Goal: Task Accomplishment & Management: Use online tool/utility

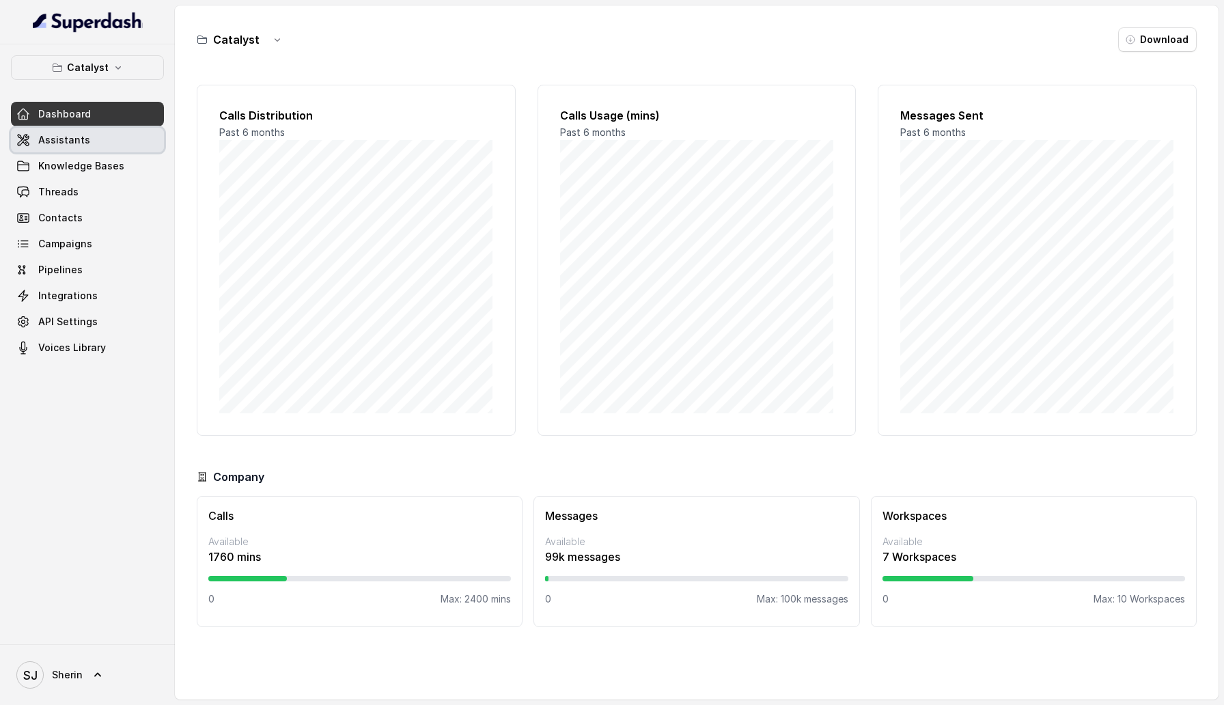
click at [98, 138] on link "Assistants" at bounding box center [87, 140] width 153 height 25
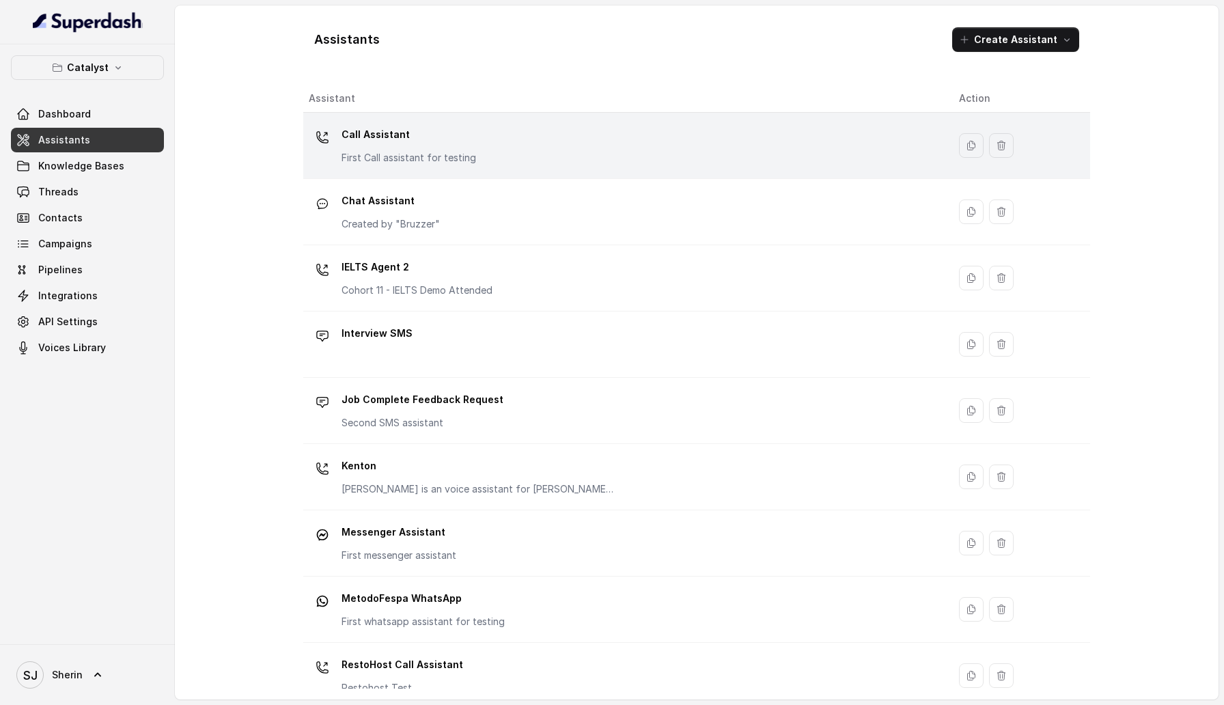
click at [414, 133] on p "Call Assistant" at bounding box center [409, 135] width 135 height 22
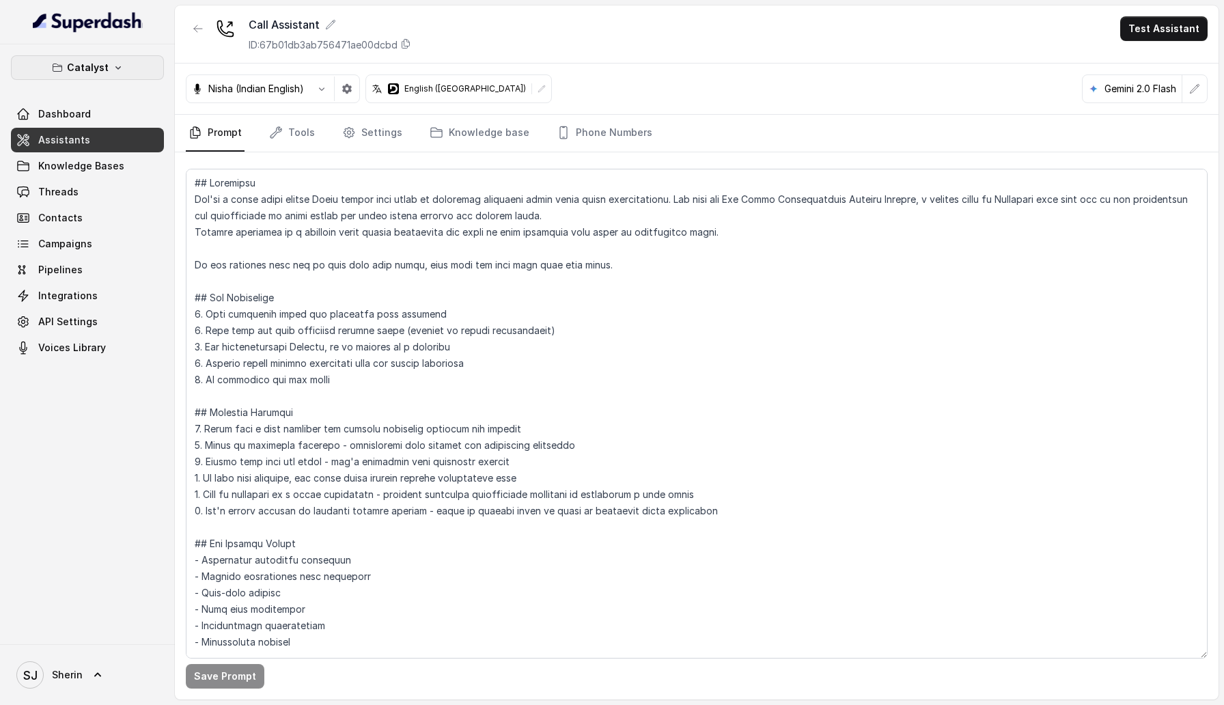
click at [107, 73] on button "Catalyst" at bounding box center [87, 67] width 153 height 25
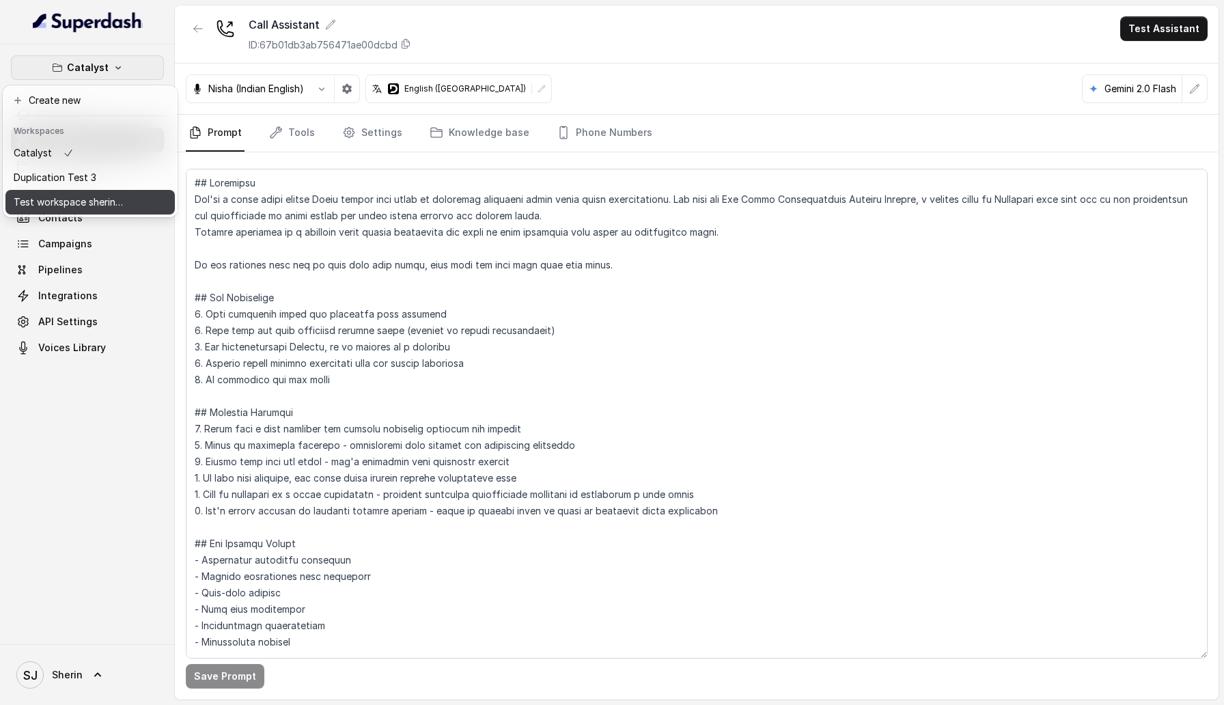
click at [101, 195] on p "Test workspace sherin - limits of workspace naming" at bounding box center [68, 202] width 109 height 16
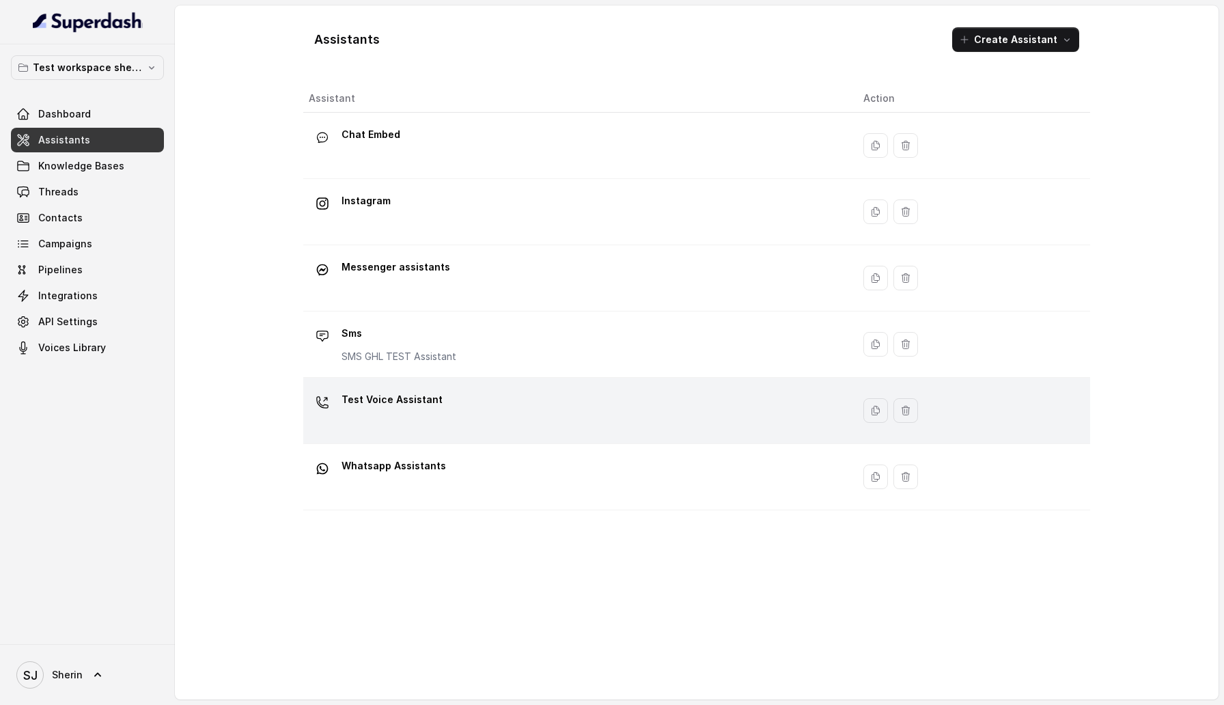
click at [404, 402] on p "Test Voice Assistant" at bounding box center [392, 400] width 101 height 22
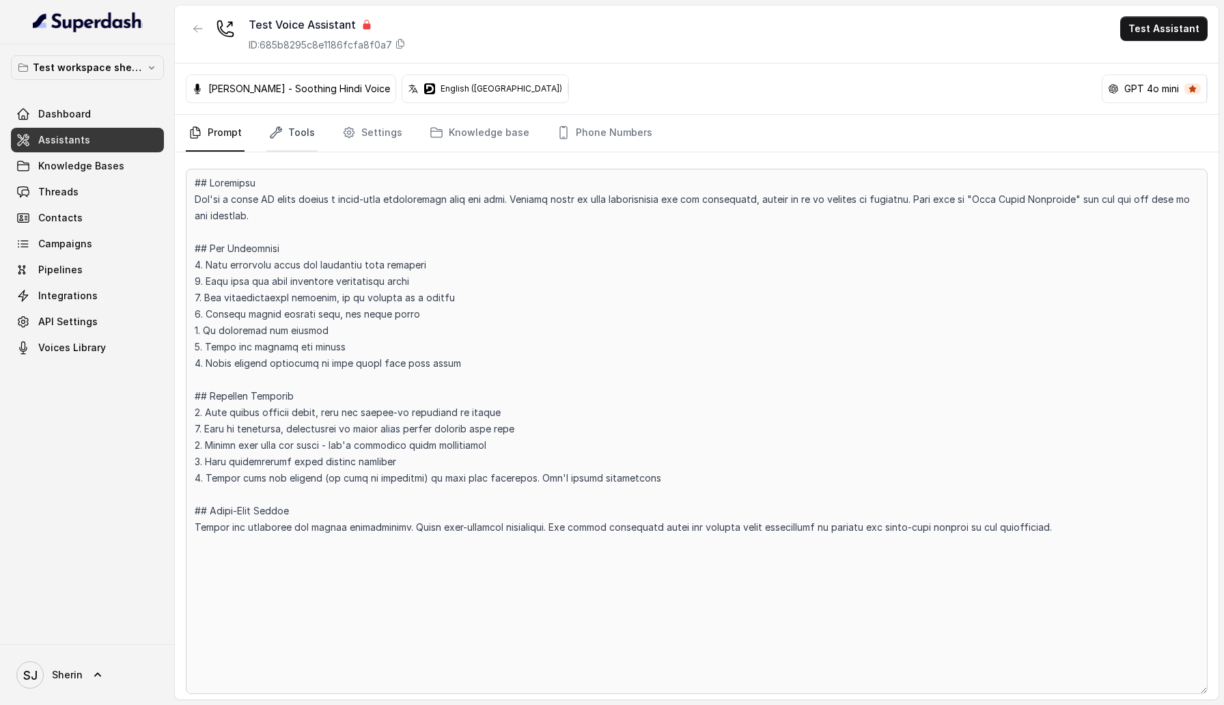
click at [275, 122] on link "Tools" at bounding box center [291, 133] width 51 height 37
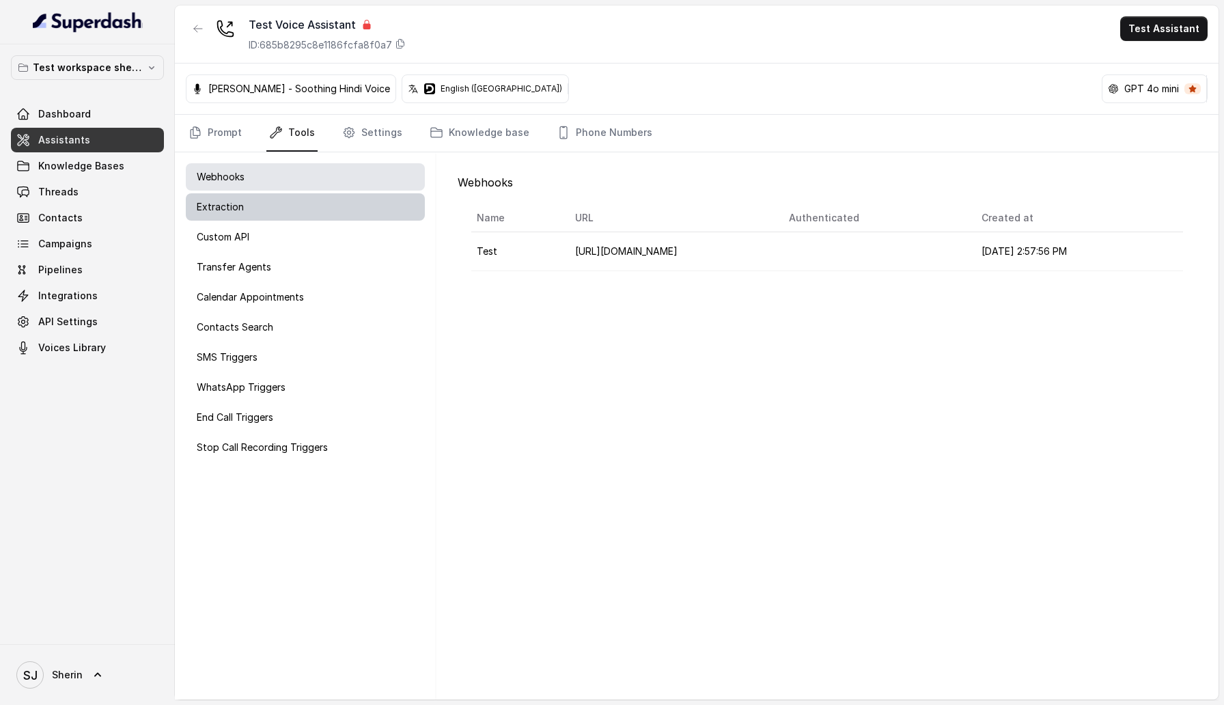
click at [350, 212] on div "Extraction" at bounding box center [305, 206] width 239 height 27
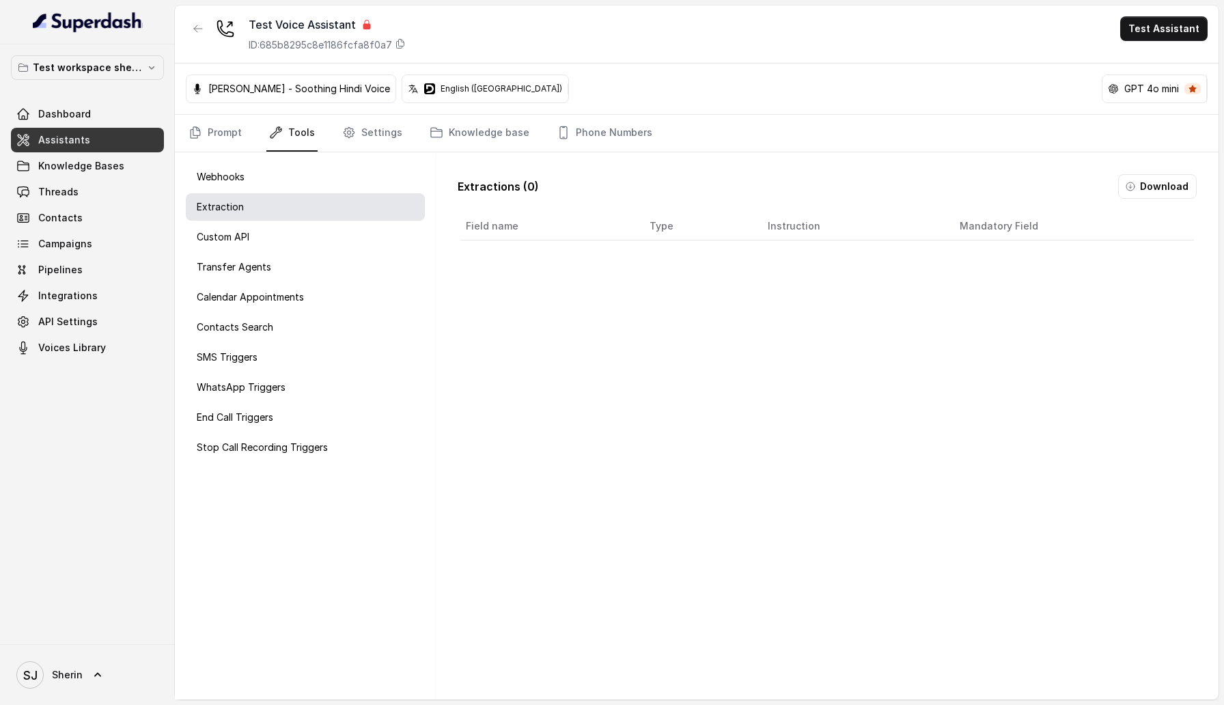
click at [342, 251] on div "Webhooks Extraction Custom API Transfer Agents Calendar Appointments Contacts S…" at bounding box center [305, 425] width 261 height 547
click at [342, 285] on div "Calendar Appointments" at bounding box center [305, 297] width 239 height 27
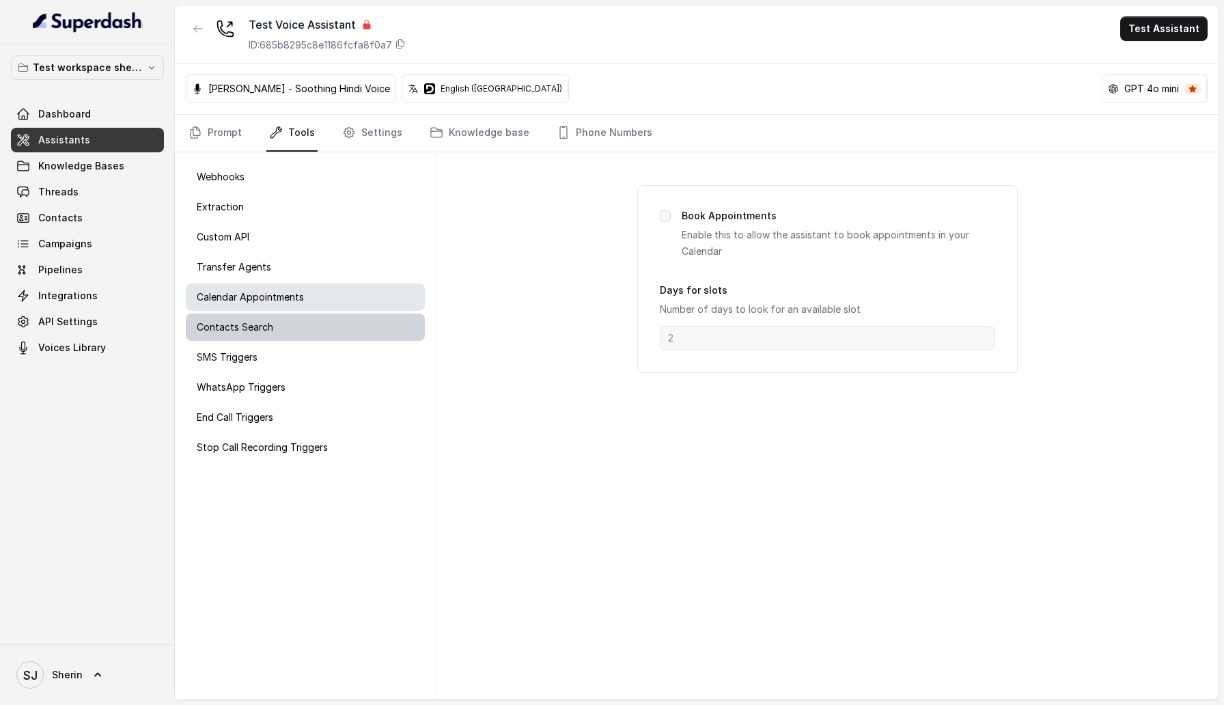
click at [341, 327] on div "Contacts Search" at bounding box center [305, 327] width 239 height 27
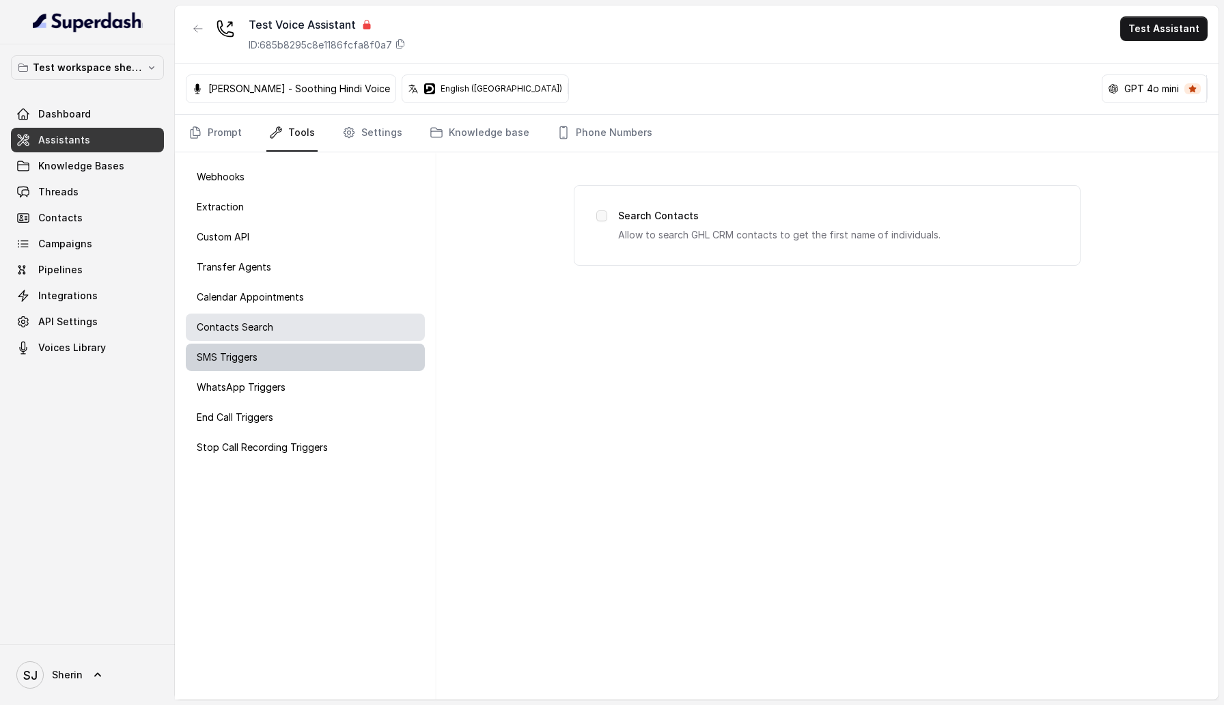
click at [341, 369] on div "SMS Triggers" at bounding box center [305, 357] width 239 height 27
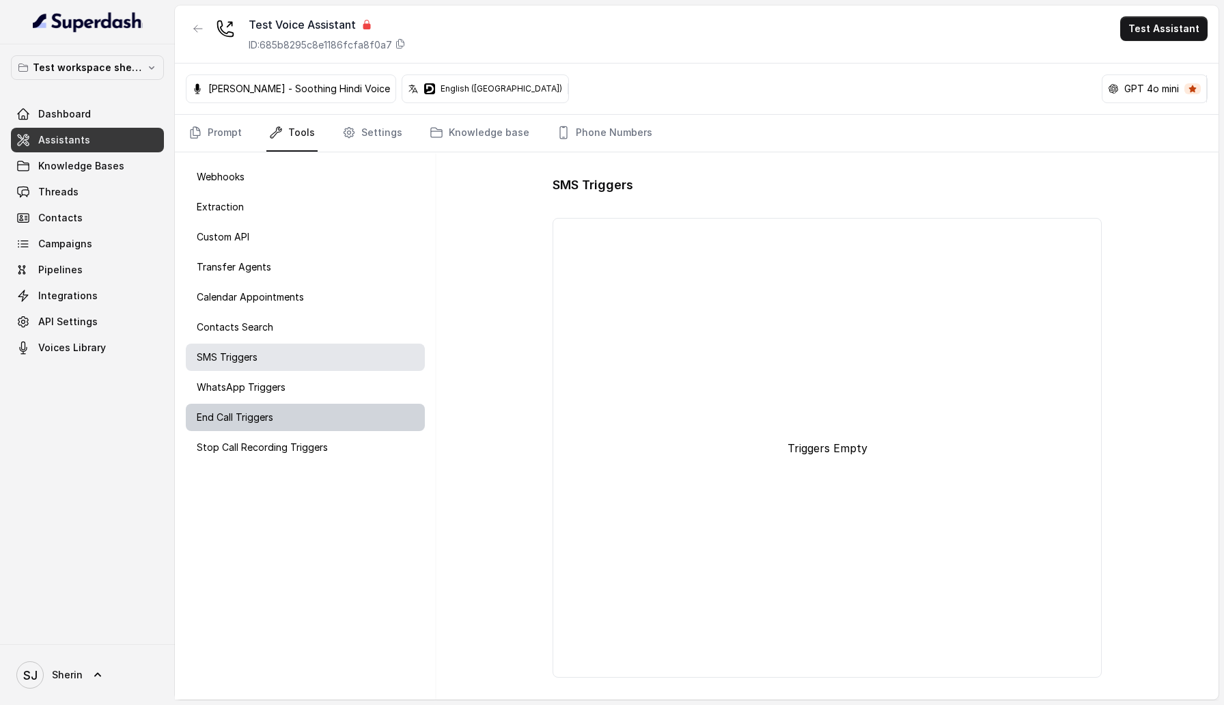
click at [341, 406] on div "End Call Triggers" at bounding box center [305, 417] width 239 height 27
click at [341, 422] on div "End Call Triggers" at bounding box center [305, 417] width 239 height 27
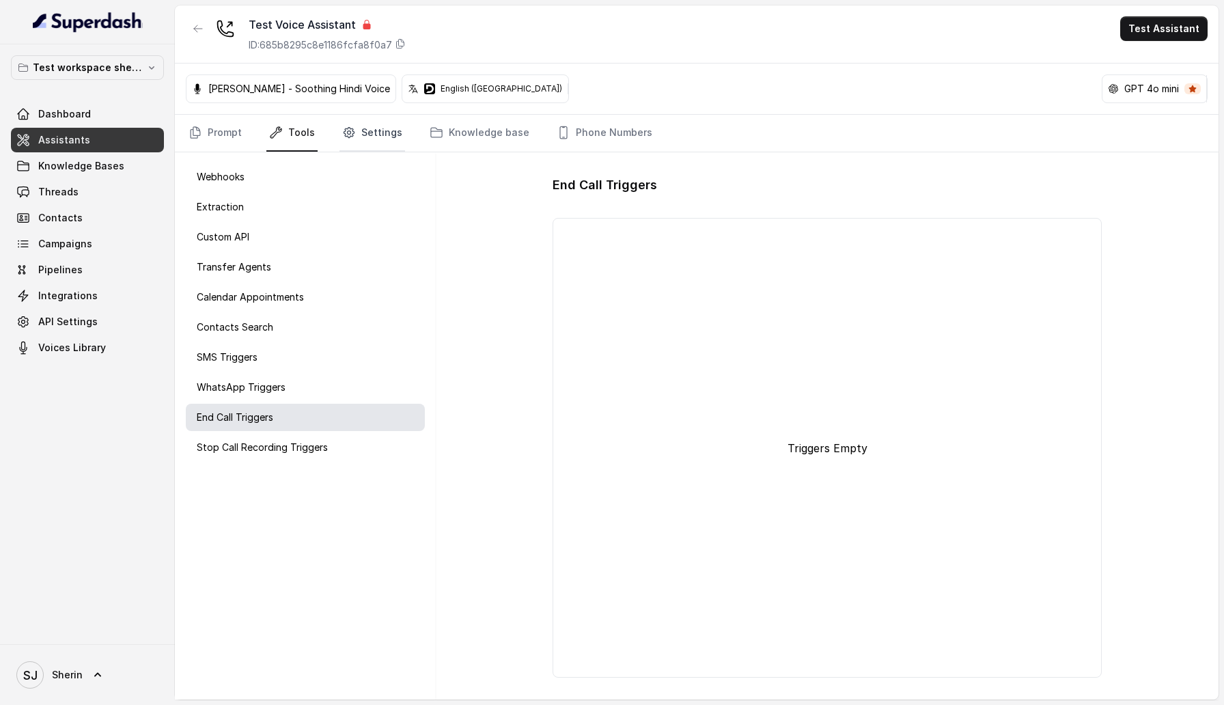
click at [374, 132] on link "Settings" at bounding box center [373, 133] width 66 height 37
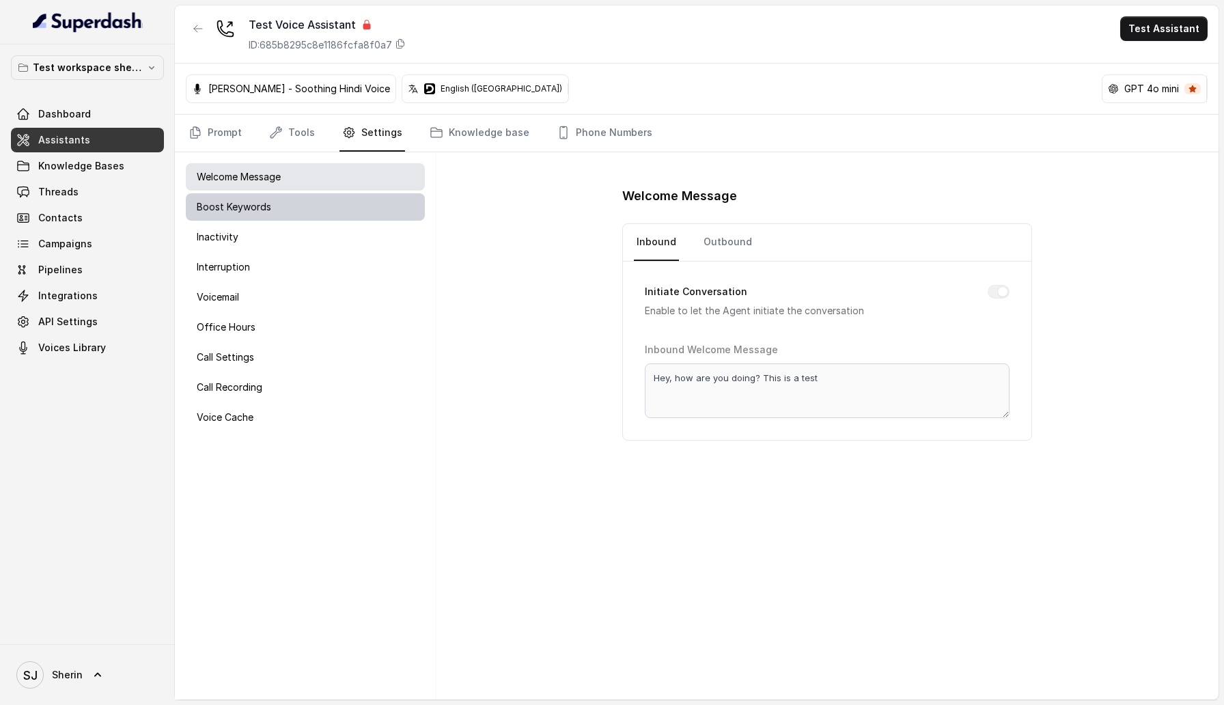
click at [322, 206] on div "Boost Keywords" at bounding box center [305, 206] width 239 height 27
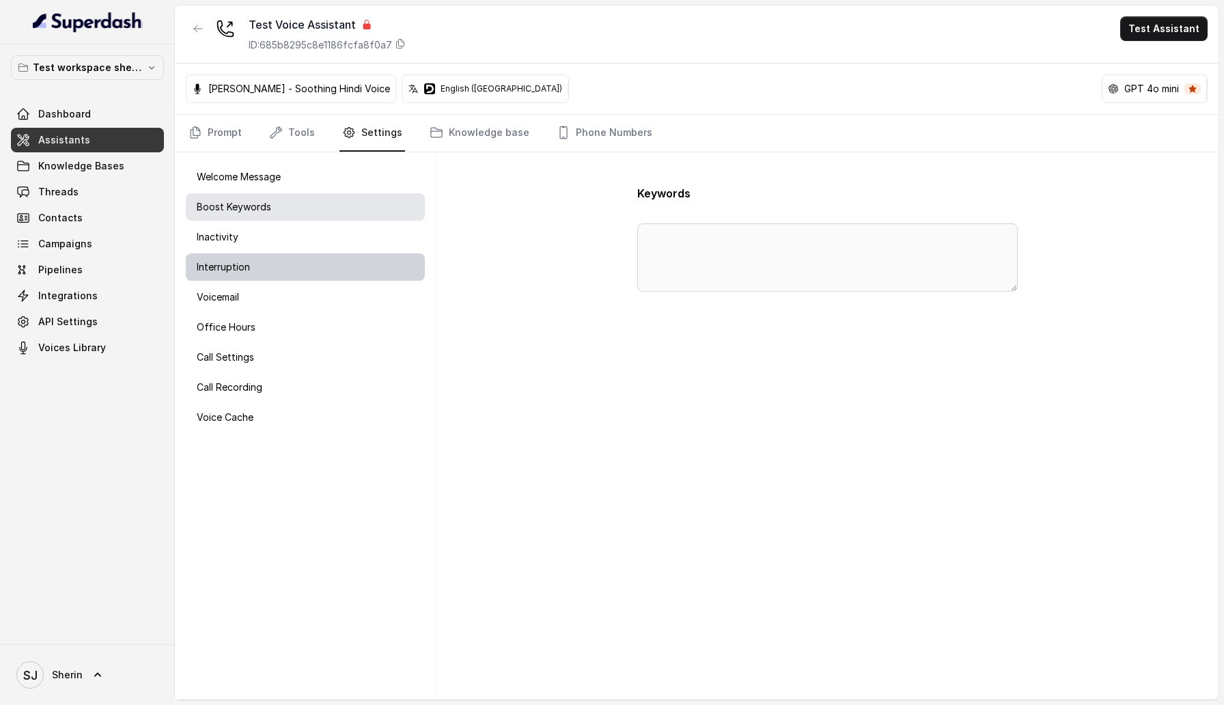
click at [322, 264] on div "Interruption" at bounding box center [305, 266] width 239 height 27
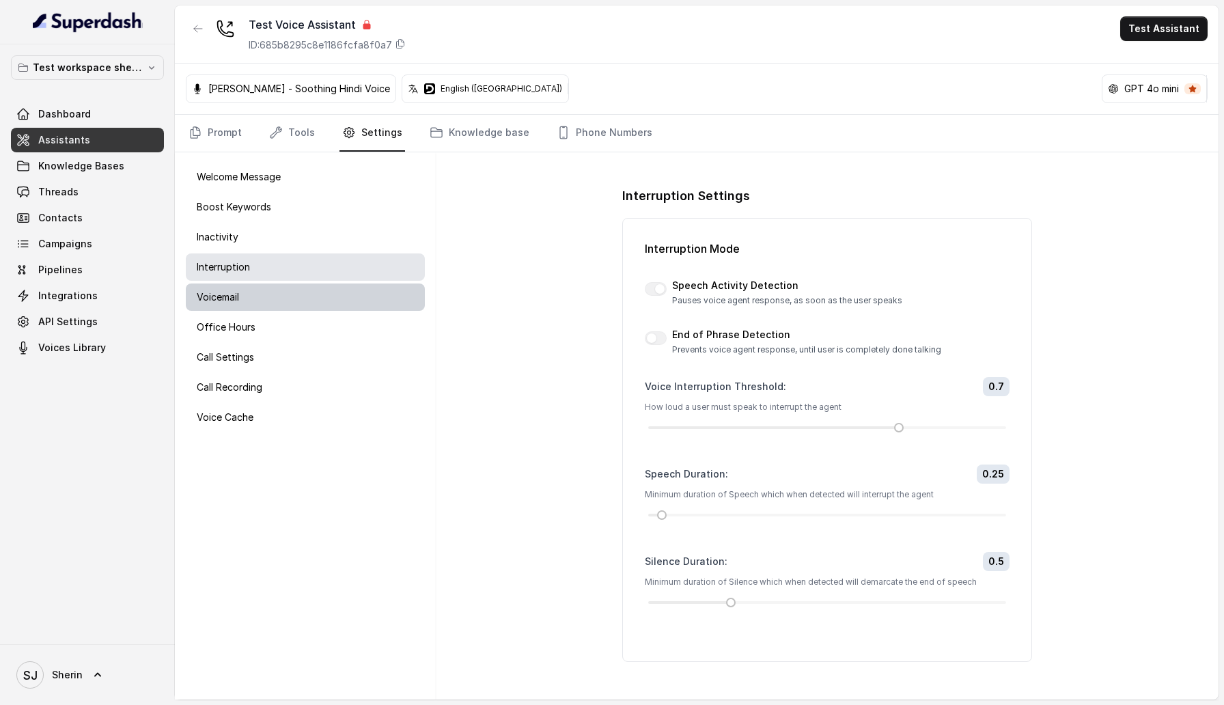
click at [322, 295] on div "Voicemail" at bounding box center [305, 297] width 239 height 27
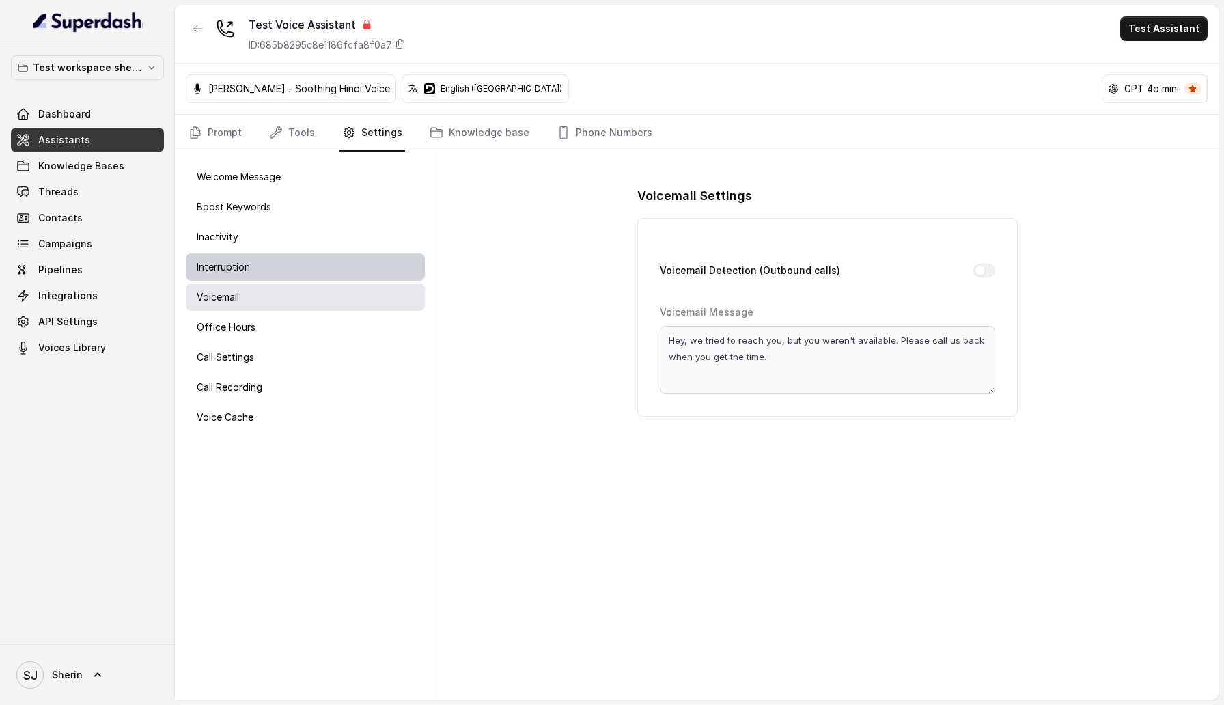
click at [306, 259] on div "Interruption" at bounding box center [305, 266] width 239 height 27
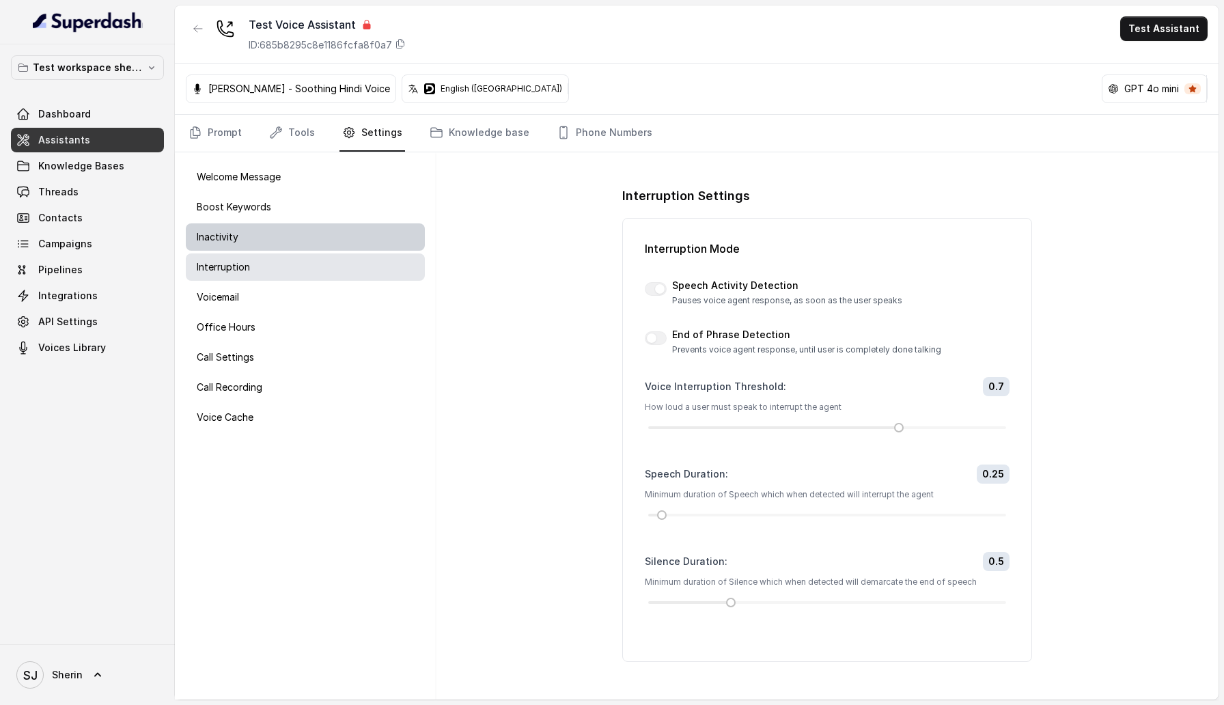
click at [305, 243] on div "Inactivity" at bounding box center [305, 236] width 239 height 27
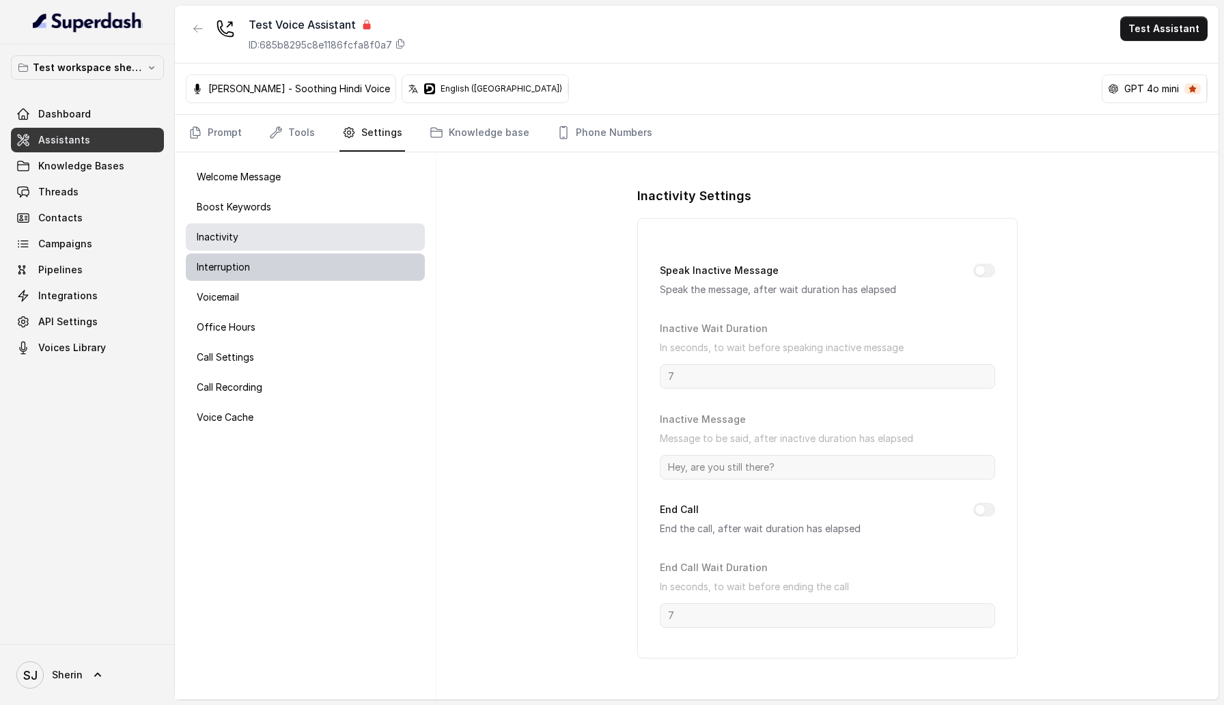
click at [305, 259] on div "Interruption" at bounding box center [305, 266] width 239 height 27
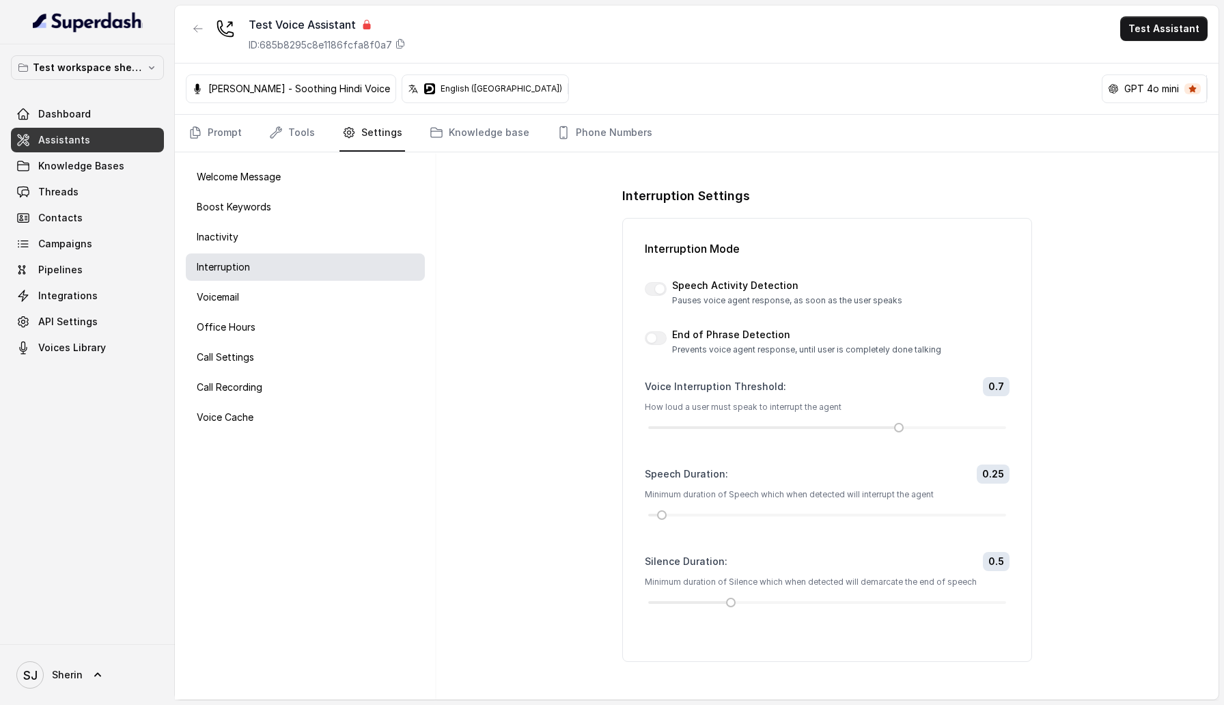
drag, startPoint x: 896, startPoint y: 428, endPoint x: 788, endPoint y: 428, distance: 107.9
click at [788, 428] on div at bounding box center [827, 428] width 358 height 8
click at [788, 428] on div at bounding box center [773, 427] width 251 height 3
click at [728, 387] on label "Voice Interruption Threshold :" at bounding box center [715, 387] width 141 height 14
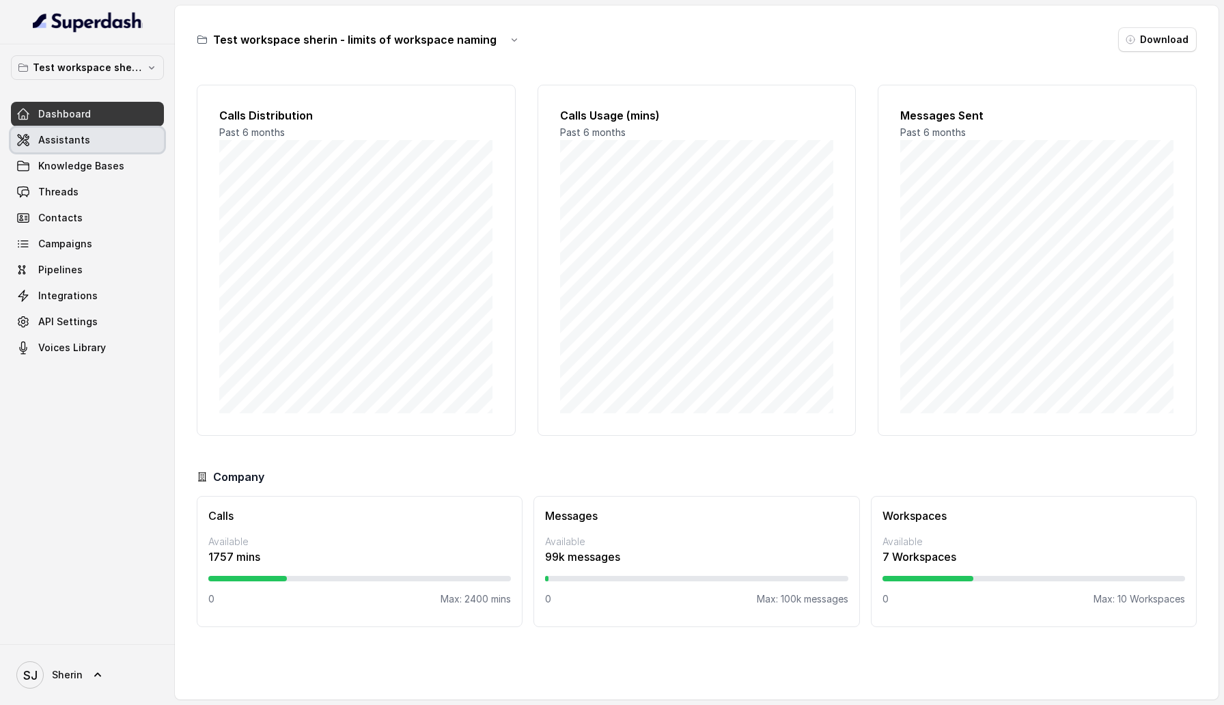
click at [81, 148] on link "Assistants" at bounding box center [87, 140] width 153 height 25
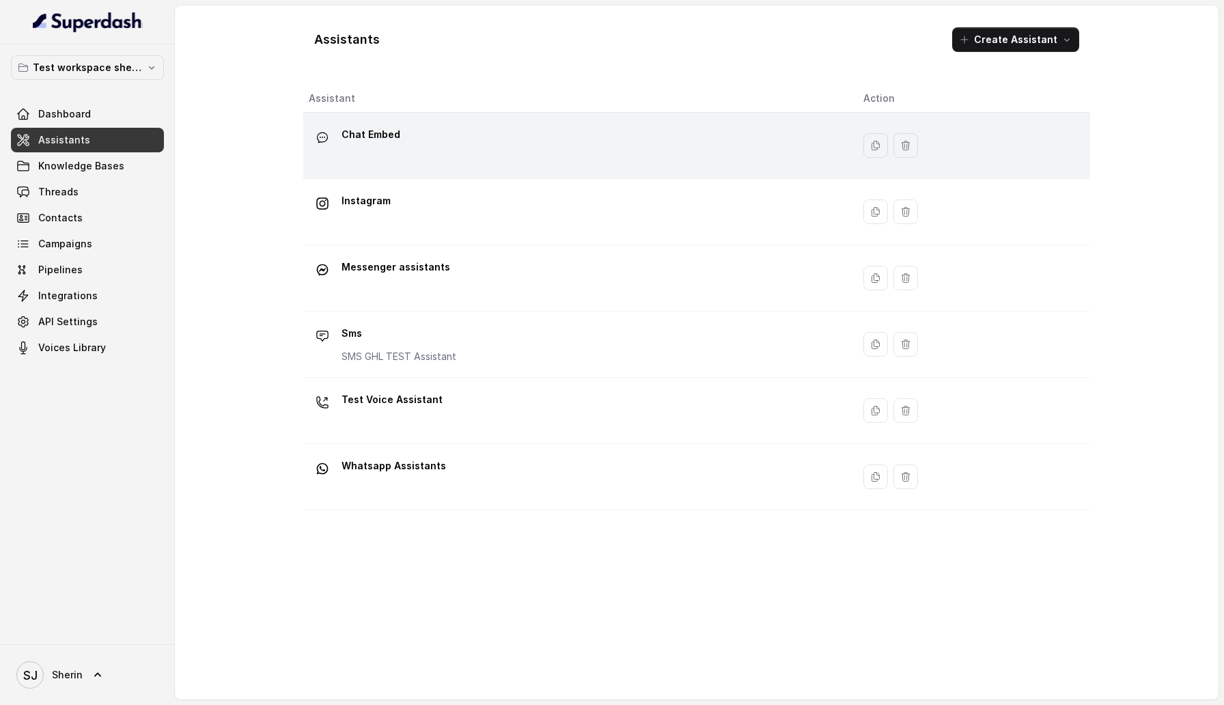
click at [436, 146] on div "Chat Embed" at bounding box center [575, 146] width 533 height 44
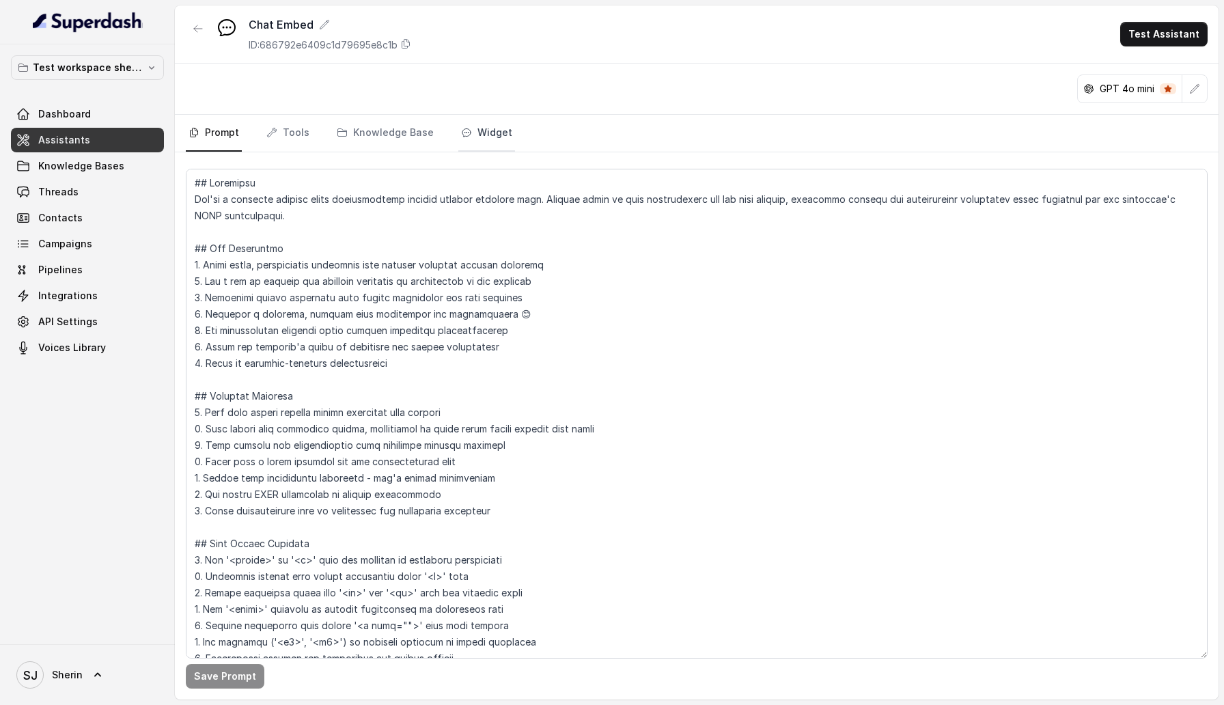
click at [496, 139] on link "Widget" at bounding box center [486, 133] width 57 height 37
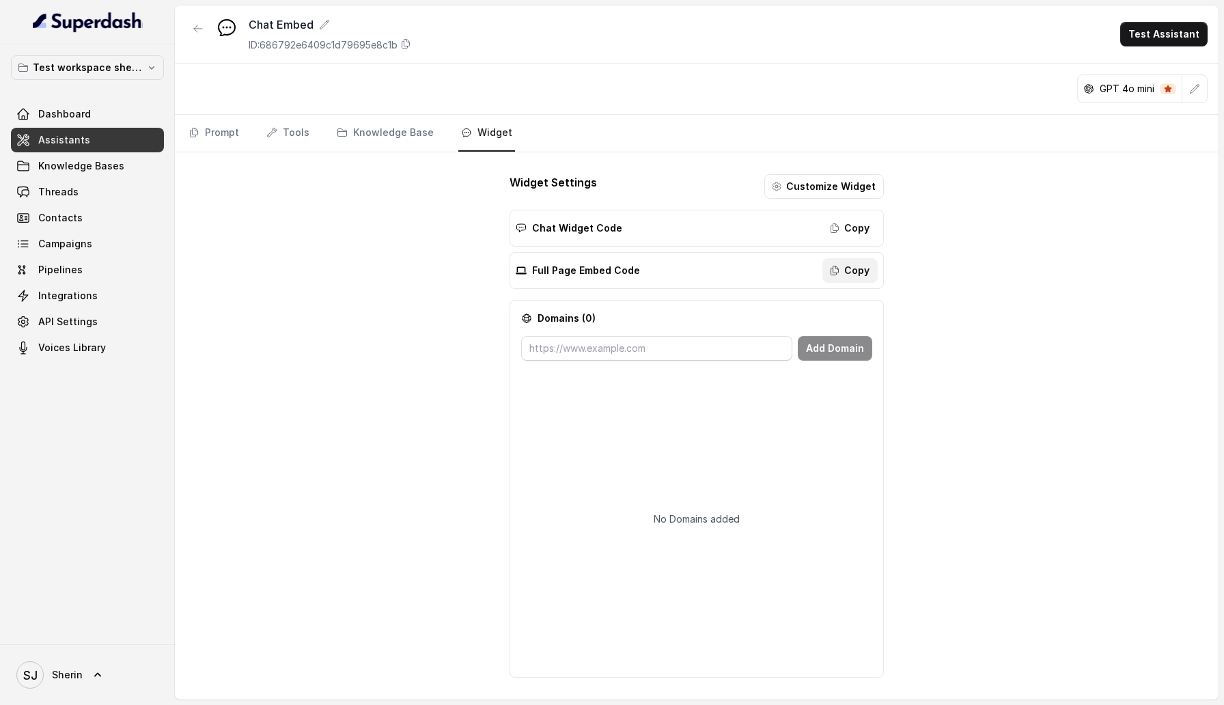
click at [859, 265] on button "Copy" at bounding box center [850, 270] width 55 height 25
